Goal: Information Seeking & Learning: Understand process/instructions

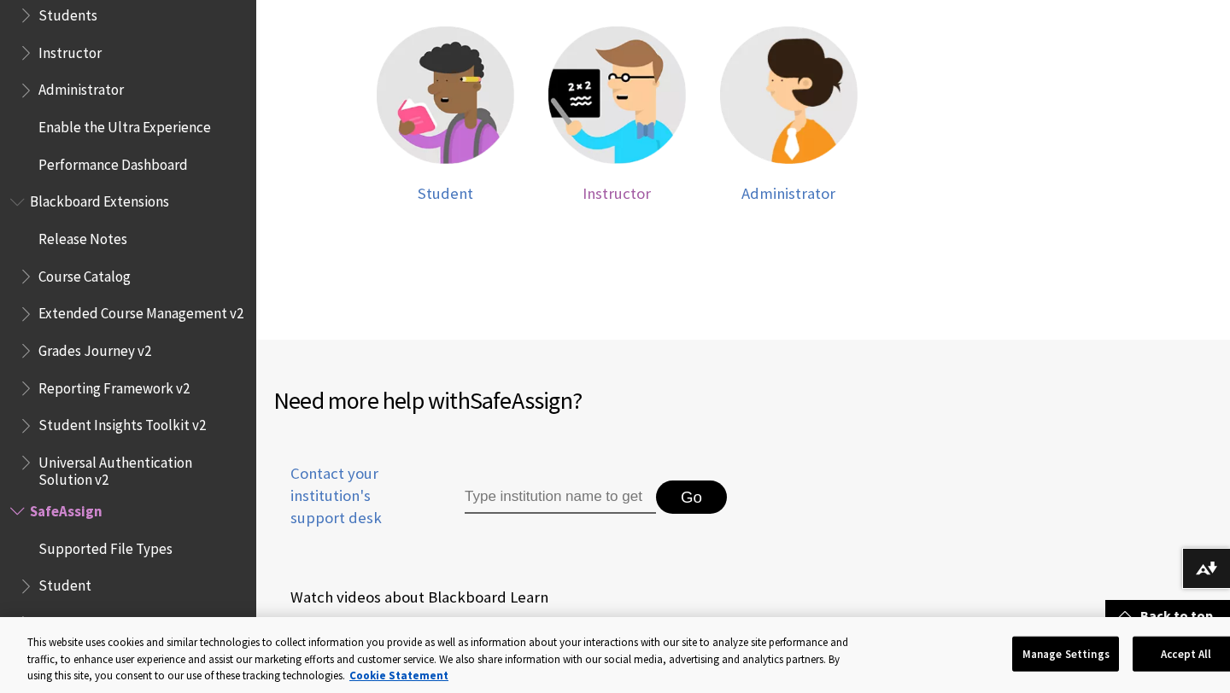
click at [597, 185] on span "Instructor" at bounding box center [616, 194] width 68 height 20
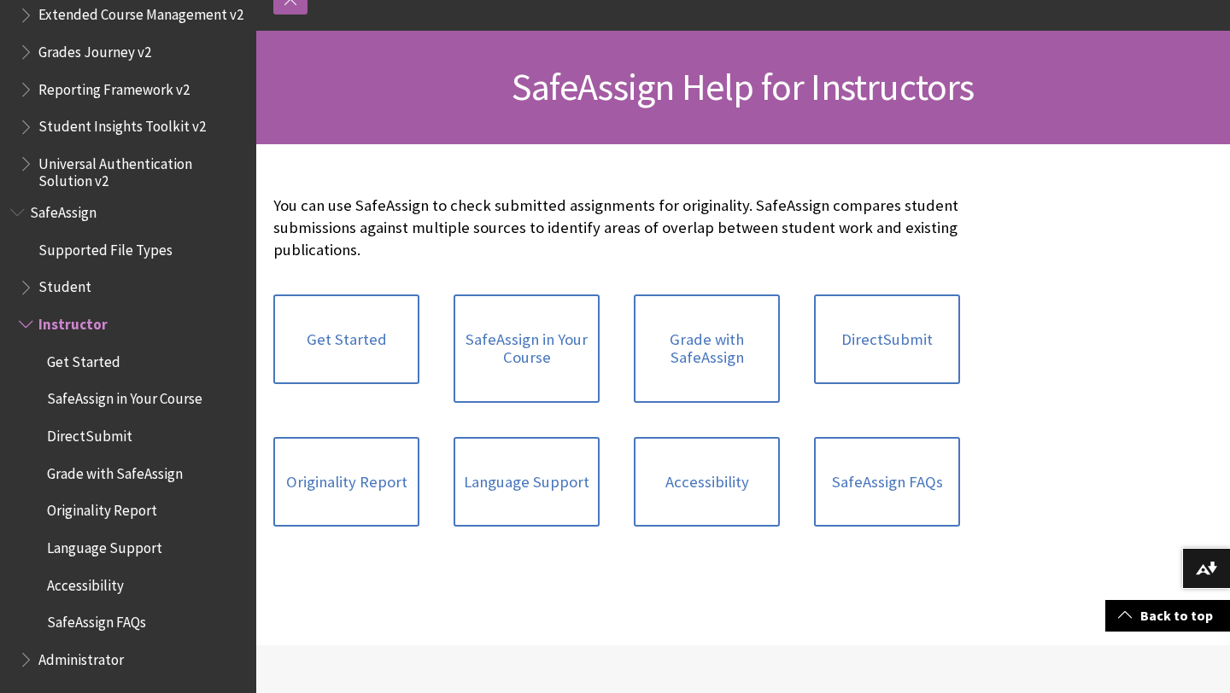
scroll to position [213, 0]
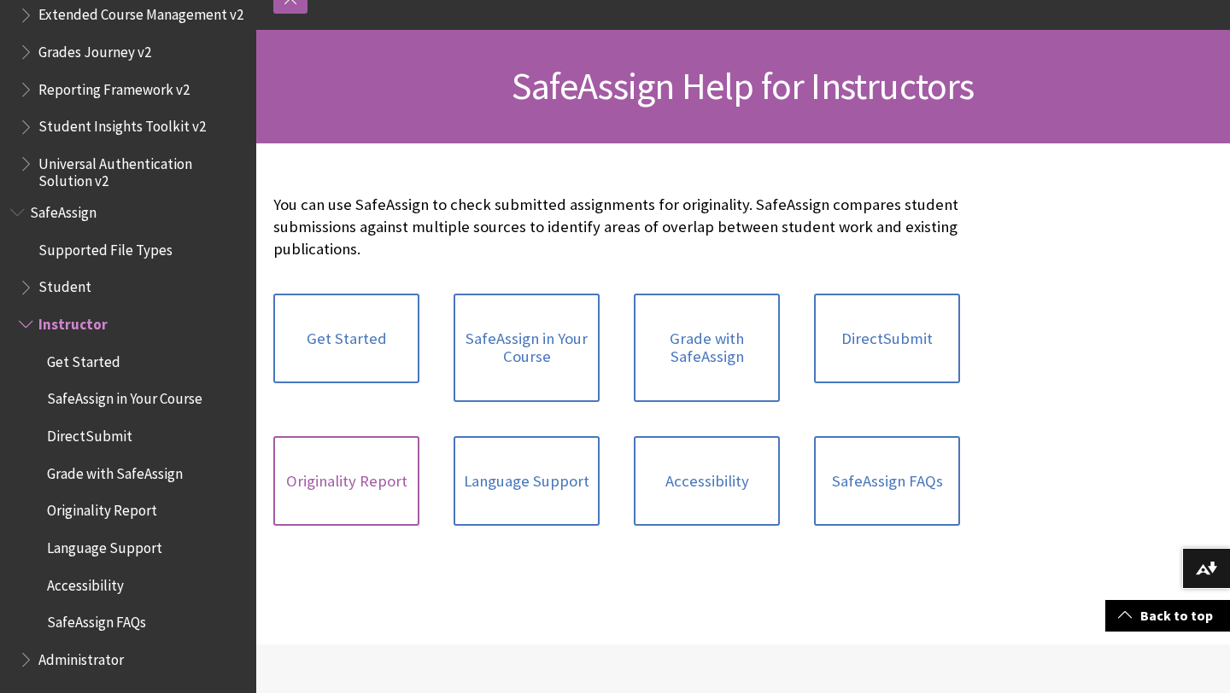
click at [358, 482] on link "Originality Report" at bounding box center [346, 481] width 146 height 91
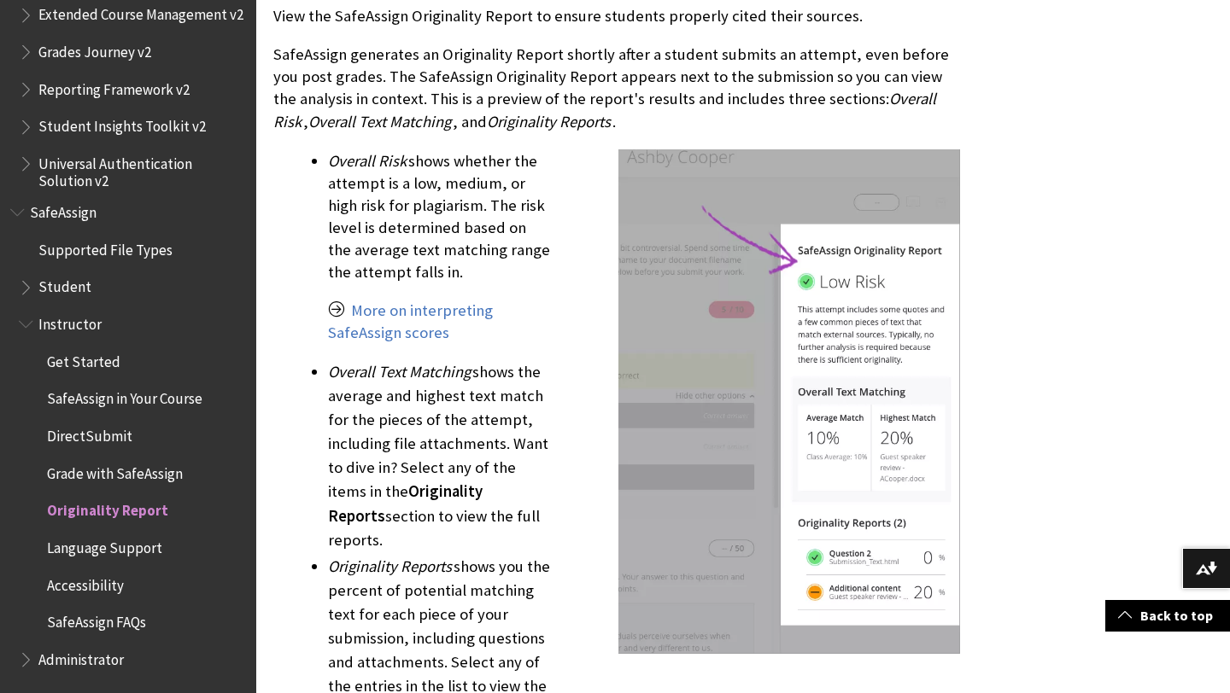
scroll to position [1970, 0]
